Goal: Transaction & Acquisition: Purchase product/service

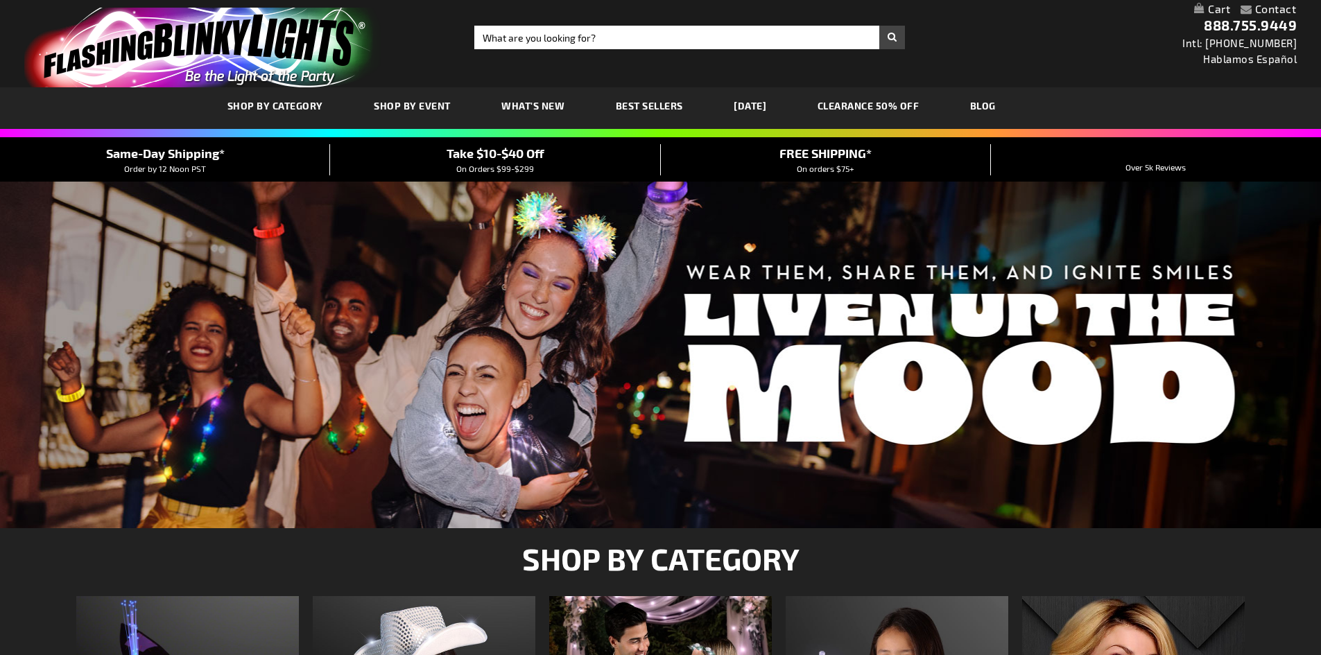
click at [282, 105] on span "SHOP BY CATEGORY" at bounding box center [275, 106] width 96 height 12
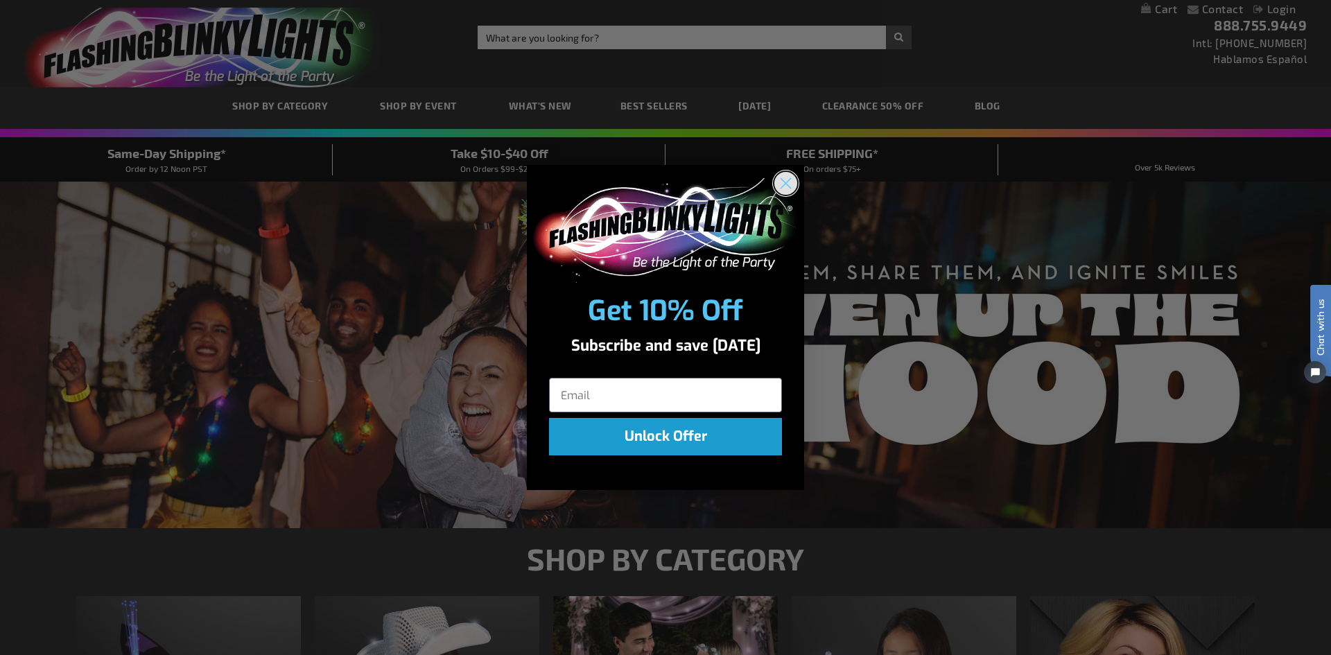
click at [784, 181] on icon "Close dialog" at bounding box center [786, 184] width 10 height 10
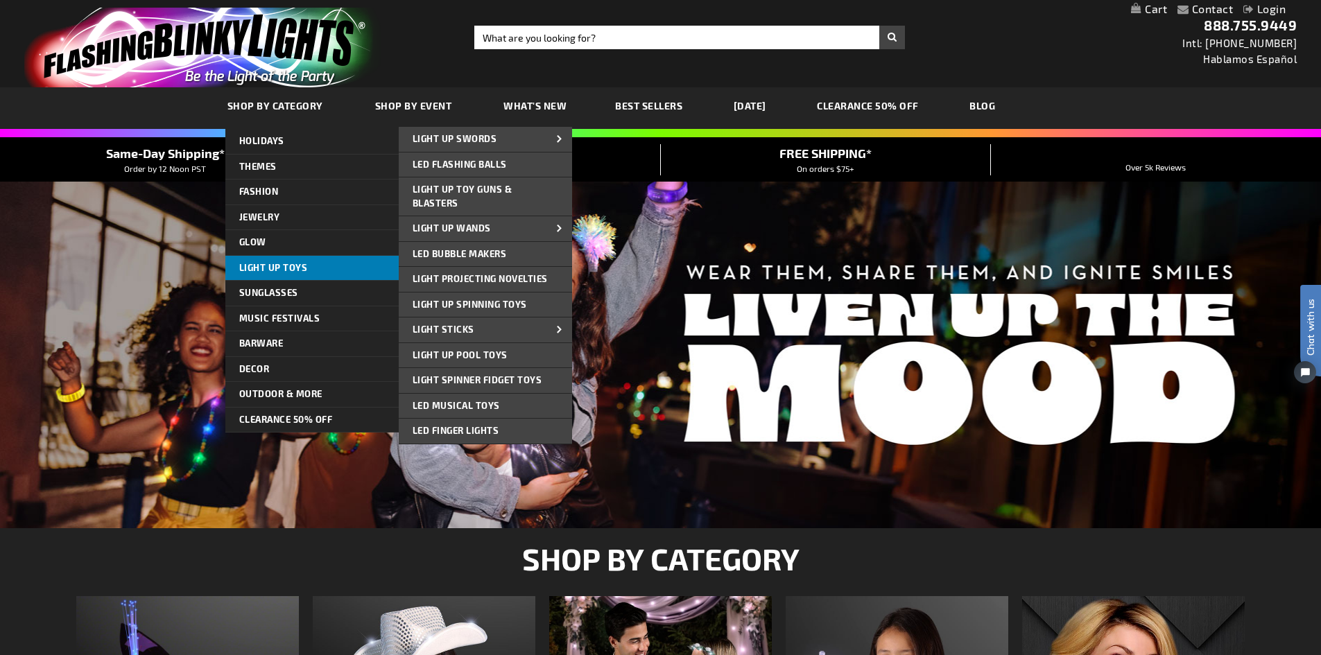
click at [257, 262] on span "Light Up Toys" at bounding box center [273, 267] width 69 height 11
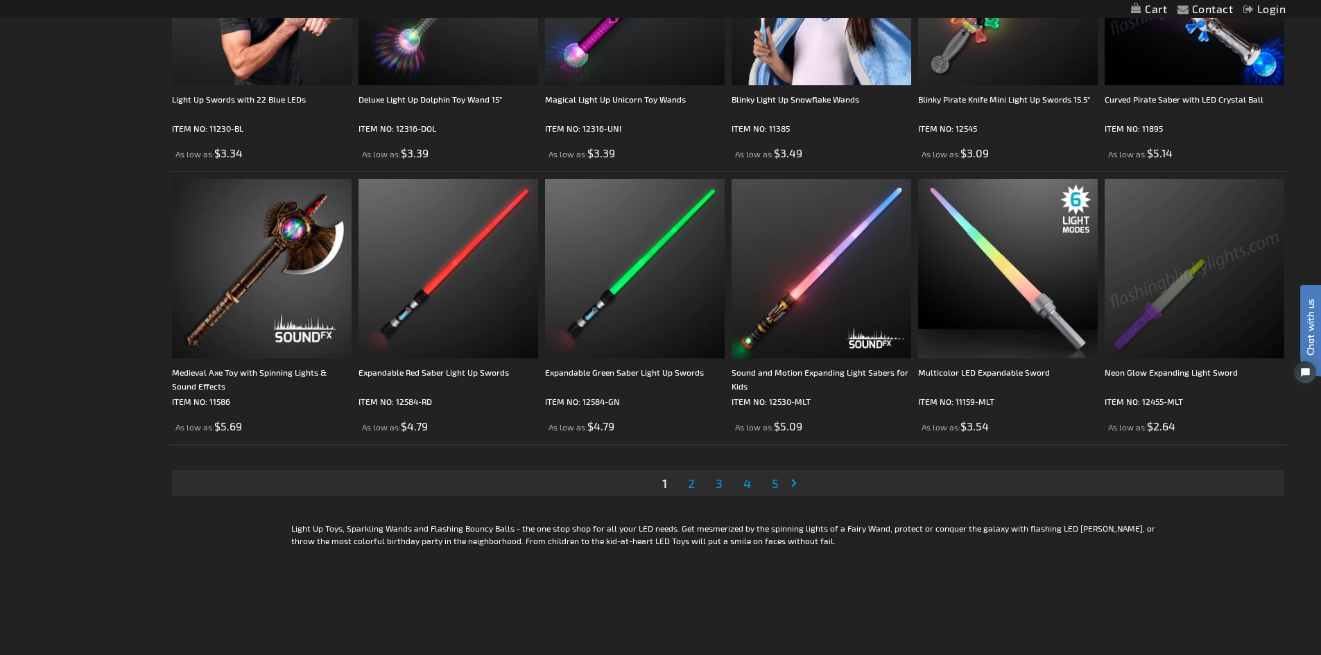
scroll to position [2843, 0]
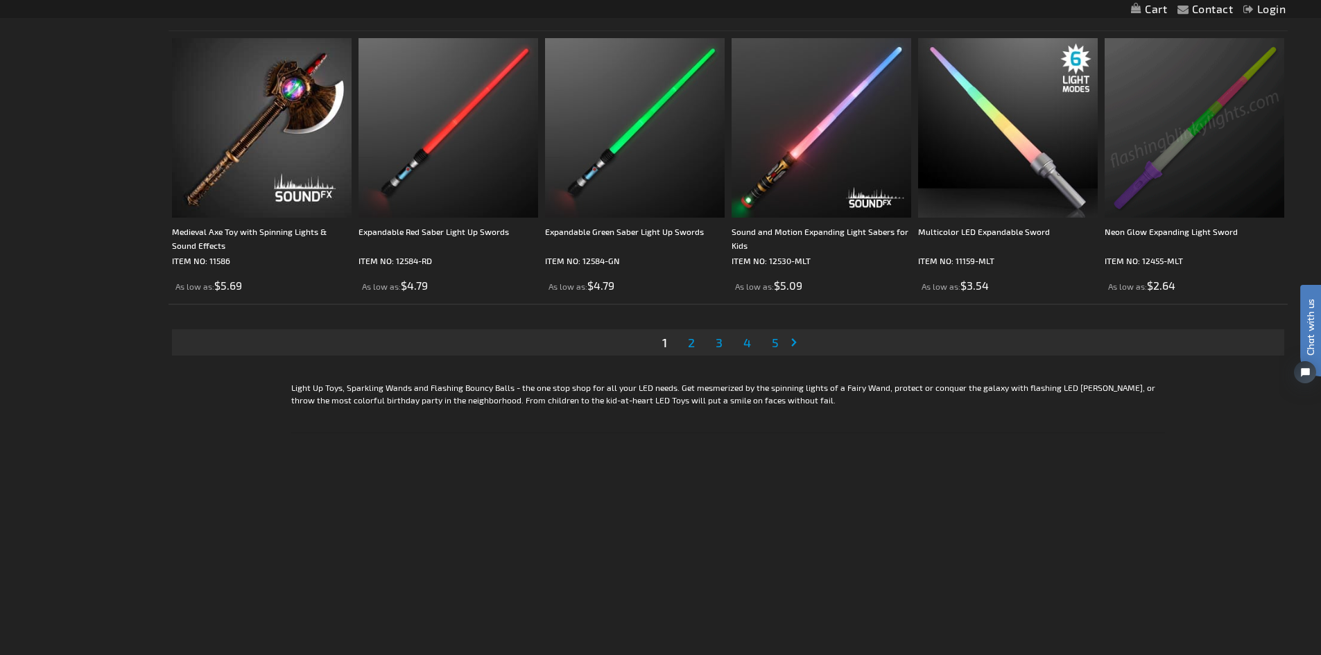
click at [690, 349] on span "2" at bounding box center [691, 342] width 7 height 15
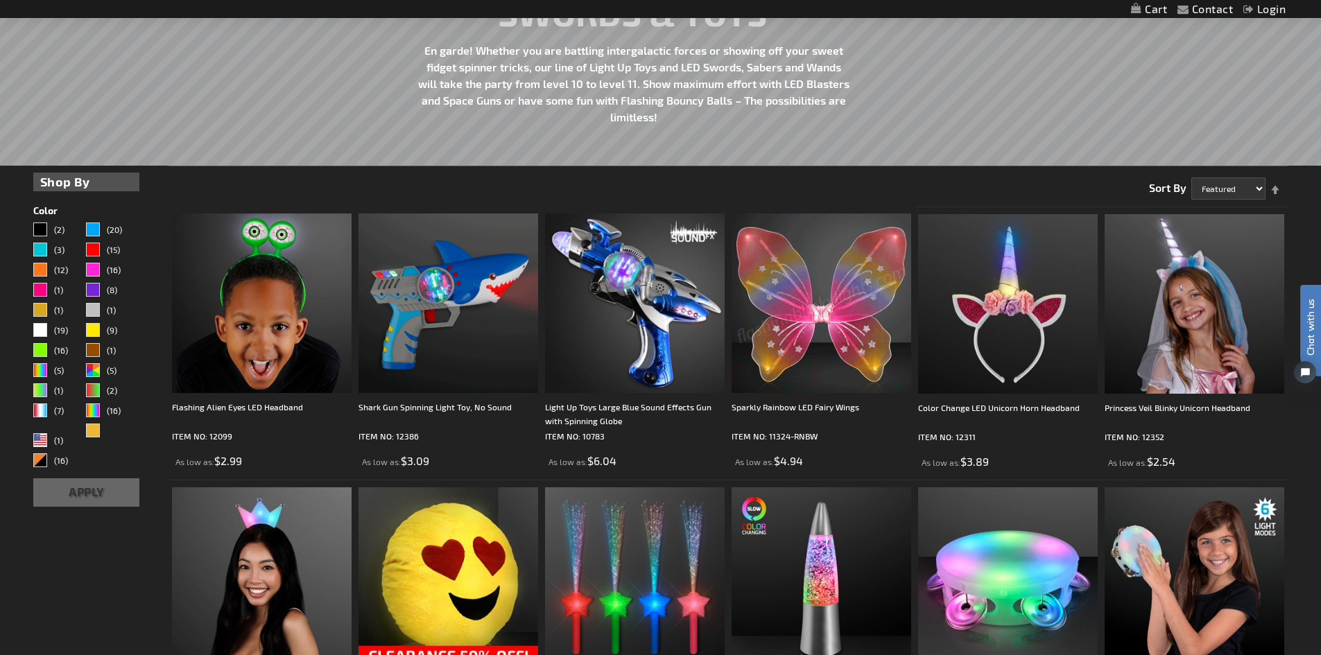
scroll to position [485, 0]
